Goal: Information Seeking & Learning: Learn about a topic

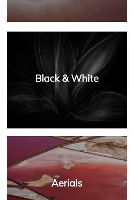
scroll to position [488, 0]
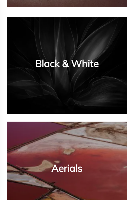
click at [86, 70] on div "Black & White" at bounding box center [67, 65] width 108 height 84
click at [98, 50] on div "Black & White" at bounding box center [67, 65] width 108 height 84
click at [98, 71] on div "Black & White" at bounding box center [67, 65] width 108 height 84
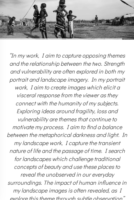
scroll to position [0, 0]
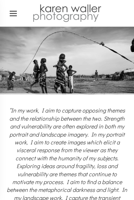
click at [15, 14] on ul at bounding box center [13, 13] width 14 height 14
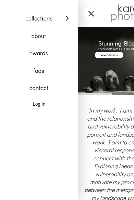
click at [64, 19] on icon at bounding box center [67, 18] width 11 height 11
click at [0, 0] on link "black and white" at bounding box center [0, 0] width 0 height 0
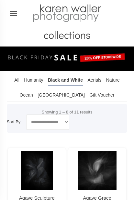
select select
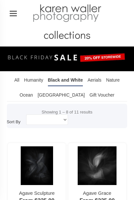
click at [15, 15] on ul at bounding box center [13, 13] width 14 height 14
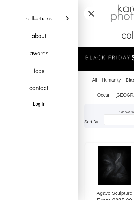
click at [43, 74] on link "faqs" at bounding box center [38, 71] width 65 height 18
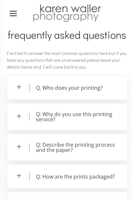
click at [17, 12] on ul at bounding box center [13, 13] width 14 height 14
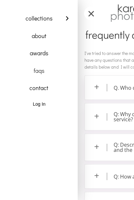
click at [124, 147] on div at bounding box center [67, 100] width 134 height 200
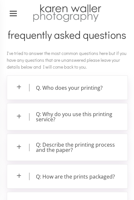
click at [21, 147] on p "Q: Describe the printing process and the paper?" at bounding box center [67, 147] width 121 height 27
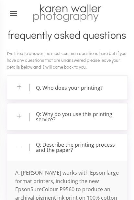
click at [18, 15] on ul at bounding box center [13, 13] width 14 height 14
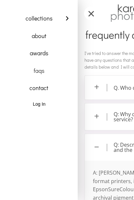
click at [44, 37] on link "about" at bounding box center [38, 36] width 65 height 18
